Goal: Navigation & Orientation: Find specific page/section

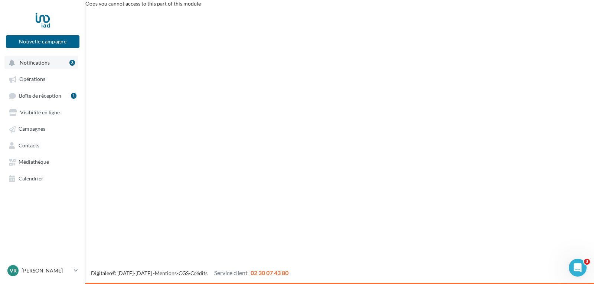
click at [37, 60] on span "Notifications" at bounding box center [35, 62] width 30 height 6
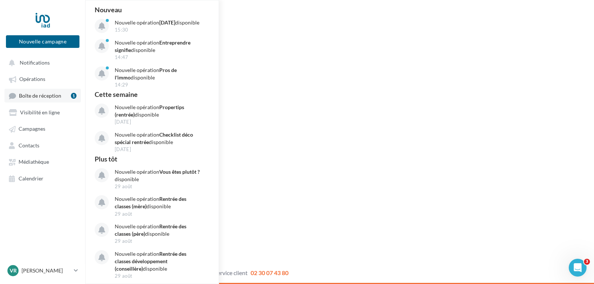
click at [39, 94] on span "Boîte de réception" at bounding box center [40, 95] width 42 height 6
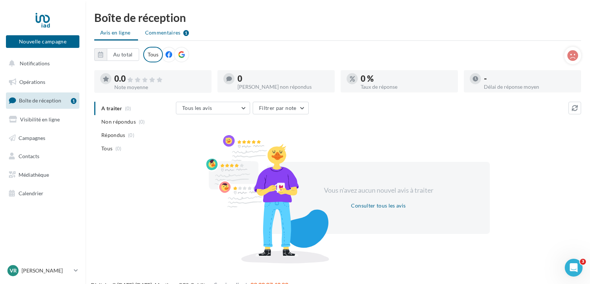
click at [157, 31] on span "Commentaires" at bounding box center [163, 32] width 36 height 7
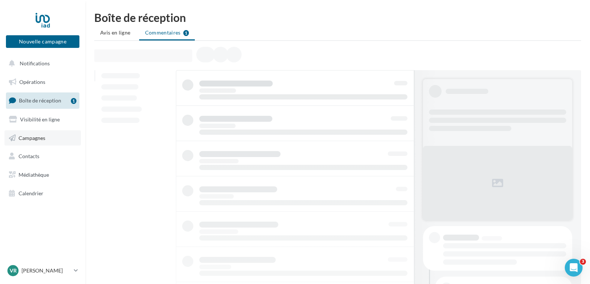
click at [26, 140] on span "Campagnes" at bounding box center [32, 137] width 27 height 6
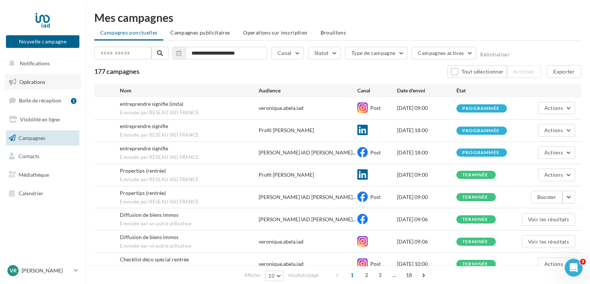
click at [38, 83] on span "Opérations" at bounding box center [32, 82] width 26 height 6
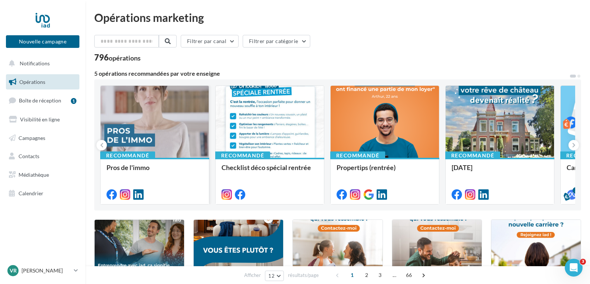
click at [170, 121] on div at bounding box center [155, 122] width 108 height 73
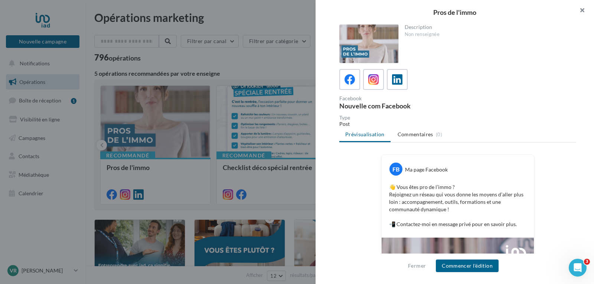
click at [582, 9] on button "button" at bounding box center [579, 11] width 30 height 22
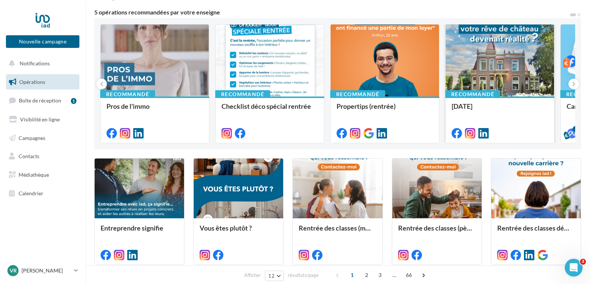
scroll to position [74, 0]
